Goal: Obtain resource: Download file/media

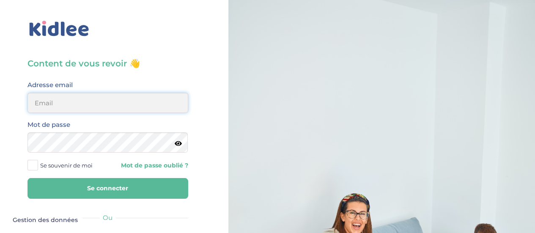
click at [65, 98] on input "email" at bounding box center [107, 103] width 161 height 20
type input "johnsuarez92@yahoo.fr"
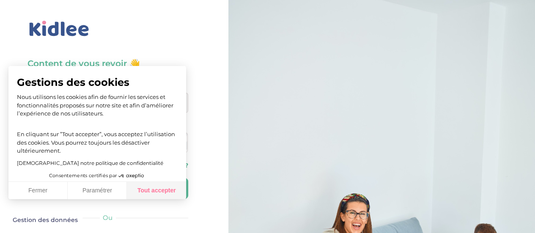
click at [149, 195] on button "Tout accepter" at bounding box center [156, 191] width 59 height 18
checkbox input "true"
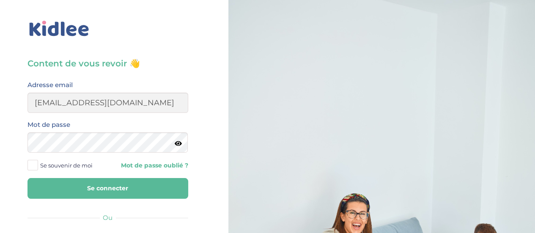
click at [176, 143] on icon at bounding box center [178, 143] width 7 height 6
drag, startPoint x: 33, startPoint y: 164, endPoint x: 47, endPoint y: 180, distance: 21.9
click at [33, 164] on span at bounding box center [32, 165] width 11 height 11
click at [0, 0] on input "Se souvenir de moi" at bounding box center [0, 0] width 0 height 0
click at [90, 190] on button "Se connecter" at bounding box center [107, 188] width 161 height 21
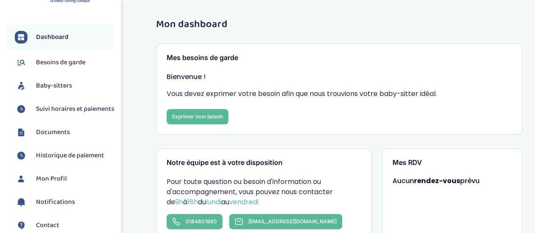
scroll to position [42, 0]
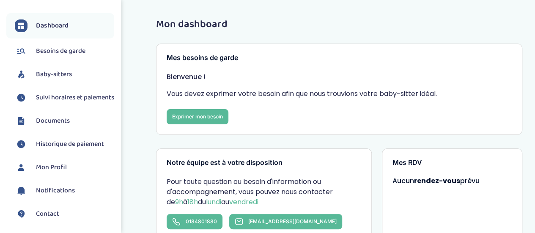
click at [49, 126] on span "Documents" at bounding box center [53, 121] width 34 height 10
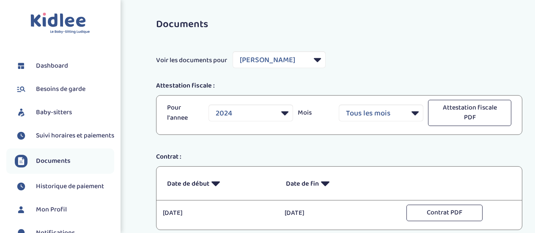
select select "25746"
select select "2024"
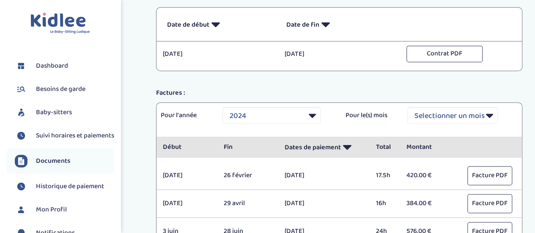
scroll to position [211, 0]
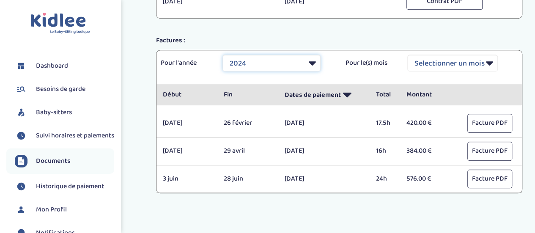
click at [313, 63] on select "Selectionner une année 2021 2021 2021 2021 2021 2021 2021 2021 2021 2021 2021 2…" at bounding box center [271, 63] width 98 height 17
click at [222, 55] on select "Selectionner une année 2021 2021 2021 2021 2021 2021 2021 2021 2021 2021 2021 2…" at bounding box center [271, 63] width 98 height 17
click at [313, 60] on select "Selectionner une année 2021 2021 2021 2021 2021 2021 2021 2021 2021 2021 2021 2…" at bounding box center [271, 63] width 98 height 17
click at [222, 55] on select "Selectionner une année 2021 2021 2021 2021 2021 2021 2021 2021 2021 2021 2021 2…" at bounding box center [271, 63] width 98 height 17
click at [200, 76] on div "Pour l'année Selectionner une année 2021 2021 2021 2021 2021 2021 2021 2021 202…" at bounding box center [338, 67] width 365 height 34
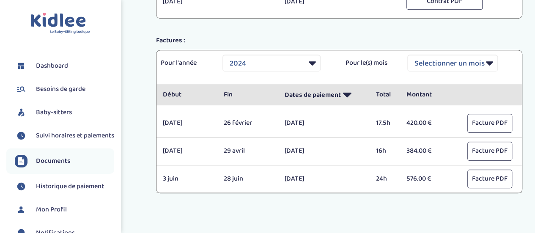
click at [308, 52] on div "Pour l'année Selectionner une année 2021 2021 2021 2021 2021 2021 2021 2021 202…" at bounding box center [338, 67] width 365 height 34
click at [306, 59] on select "Selectionner une année 2021 2021 2021 2021 2021 2021 2021 2021 2021 2021 2021 2…" at bounding box center [271, 63] width 98 height 17
click at [354, 84] on p "Dates de paiement" at bounding box center [323, 94] width 79 height 21
click at [259, 72] on div "Pour l'année Selectionner une année 2021 2021 2021 2021 2021 2021 2021 2021 202…" at bounding box center [338, 67] width 365 height 34
click at [312, 61] on select "Selectionner une année 2021 2021 2021 2021 2021 2021 2021 2021 2021 2021 2021 2…" at bounding box center [271, 63] width 98 height 17
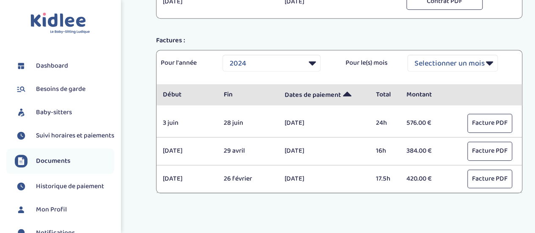
click at [346, 93] on icon at bounding box center [347, 94] width 8 height 21
click at [312, 61] on select "Selectionner une année 2021 2021 2021 2021 2021 2021 2021 2021 2021 2021 2021 2…" at bounding box center [271, 63] width 98 height 17
click at [222, 55] on select "Selectionner une année 2021 2021 2021 2021 2021 2021 2021 2021 2021 2021 2021 2…" at bounding box center [271, 63] width 98 height 17
click at [207, 76] on div "Pour l'année Selectionner une année 2021 2021 2021 2021 2021 2021 2021 2021 202…" at bounding box center [338, 67] width 365 height 34
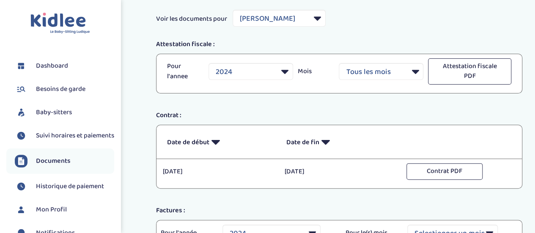
scroll to position [42, 0]
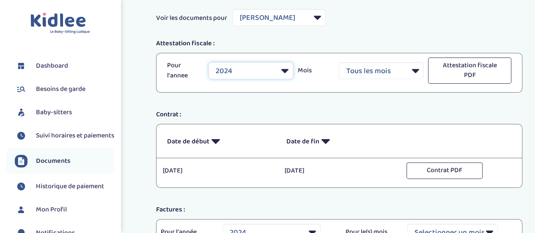
click at [279, 71] on select "2024" at bounding box center [250, 70] width 85 height 17
click at [221, 104] on div "Documents Voir les documents pour Filtrer par Baby-sitter Siwiorek Léa Attestat…" at bounding box center [338, 177] width 391 height 415
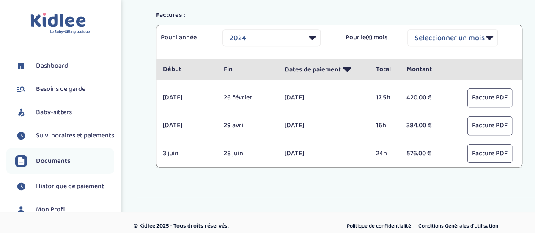
scroll to position [241, 0]
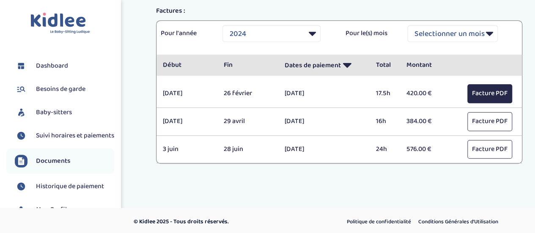
click at [487, 93] on button "Facture PDF" at bounding box center [489, 93] width 45 height 19
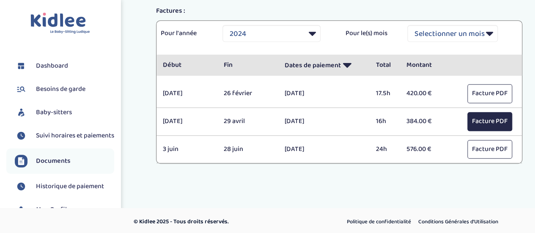
click at [488, 120] on button "Facture PDF" at bounding box center [489, 121] width 45 height 19
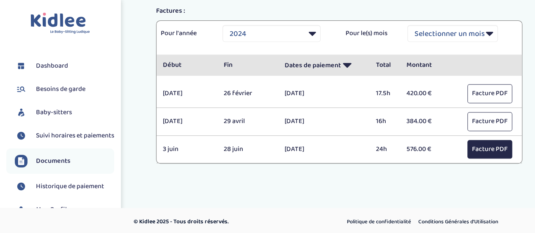
click at [494, 148] on button "Facture PDF" at bounding box center [489, 149] width 45 height 19
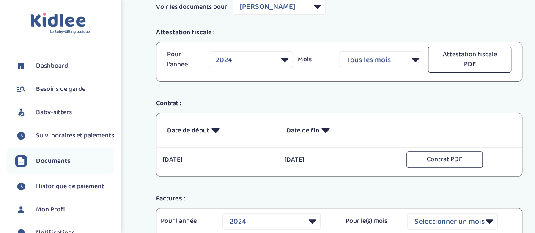
scroll to position [72, 0]
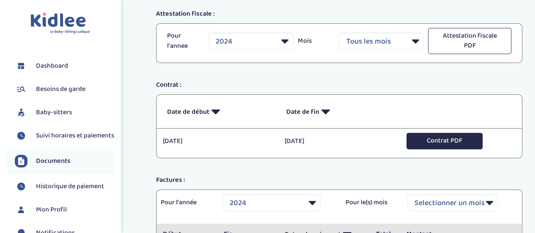
click at [452, 142] on button "Contrat PDF" at bounding box center [444, 141] width 76 height 16
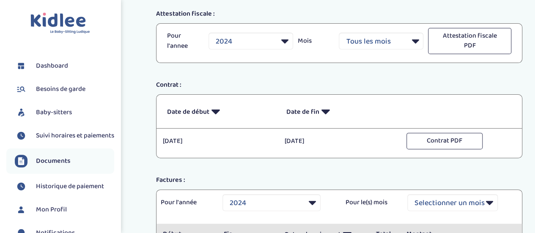
click at [419, 75] on div "Documents Voir les documents pour Filtrer par Baby-sitter Siwiorek Léa Attestat…" at bounding box center [338, 148] width 391 height 415
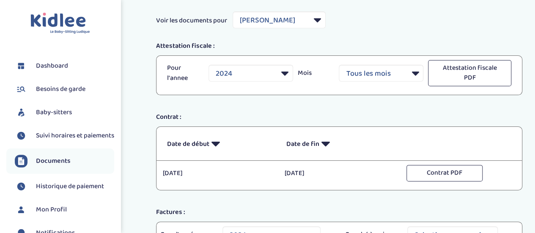
scroll to position [0, 0]
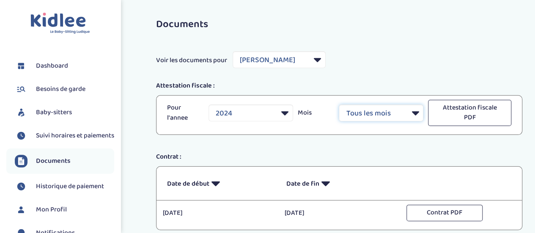
click at [410, 115] on select "Tous les mois Janvier Février Mars Avril Mai Juin Juillet Août Septembre Octobr…" at bounding box center [381, 112] width 85 height 17
click at [339, 104] on select "Tous les mois Janvier Février Mars Avril Mai Juin Juillet Août Septembre Octobr…" at bounding box center [381, 112] width 85 height 17
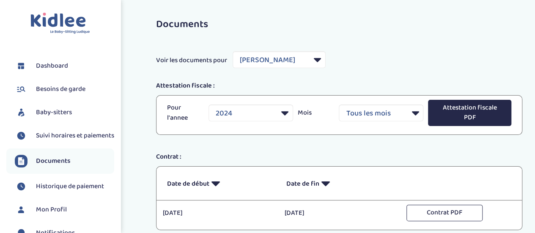
click at [470, 111] on button "Attestation fiscale PDF" at bounding box center [469, 113] width 83 height 26
